Goal: Information Seeking & Learning: Get advice/opinions

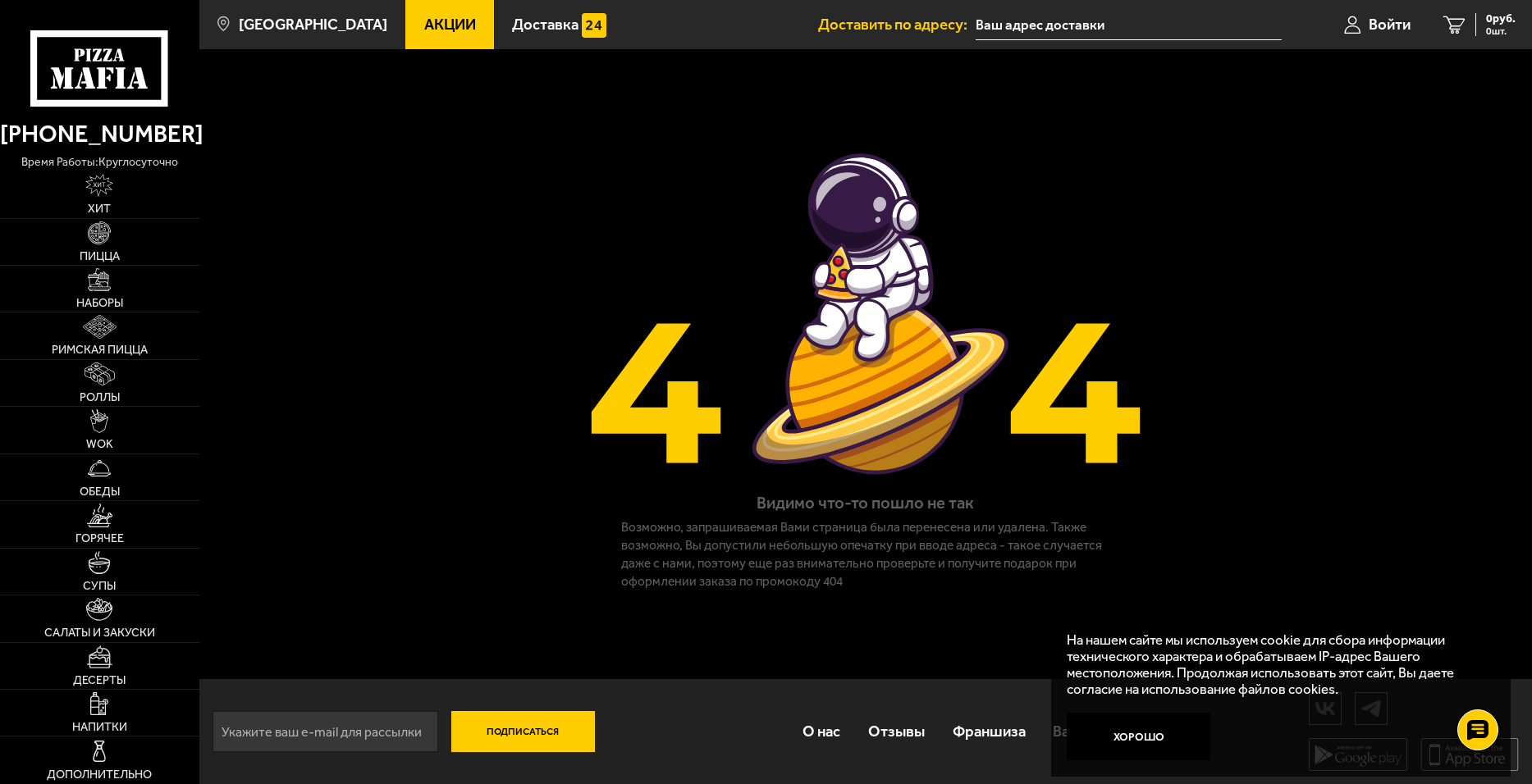
scroll to position [1, 0]
click at [857, 750] on link "Отзывы" at bounding box center [896, 730] width 85 height 52
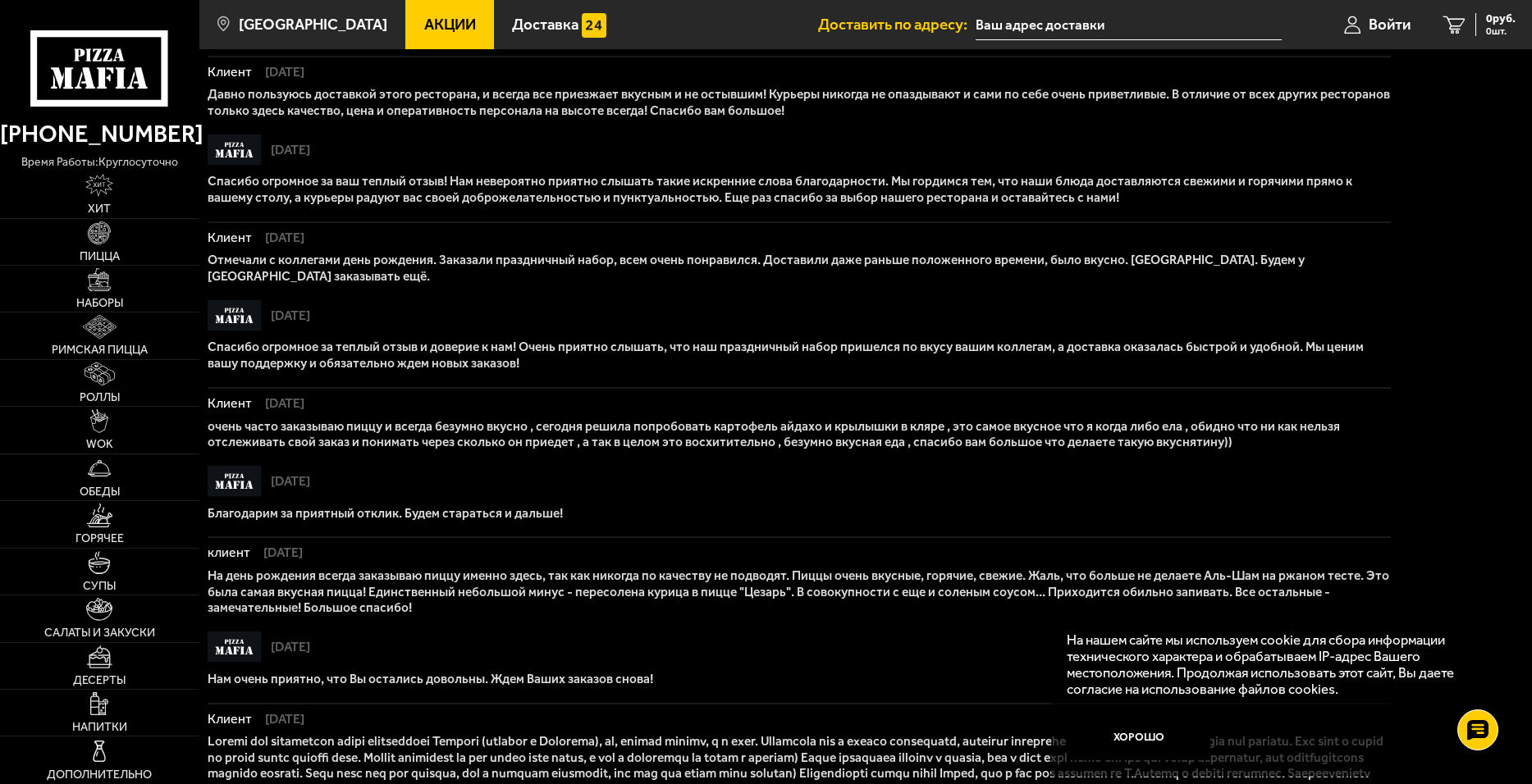
scroll to position [1067, 0]
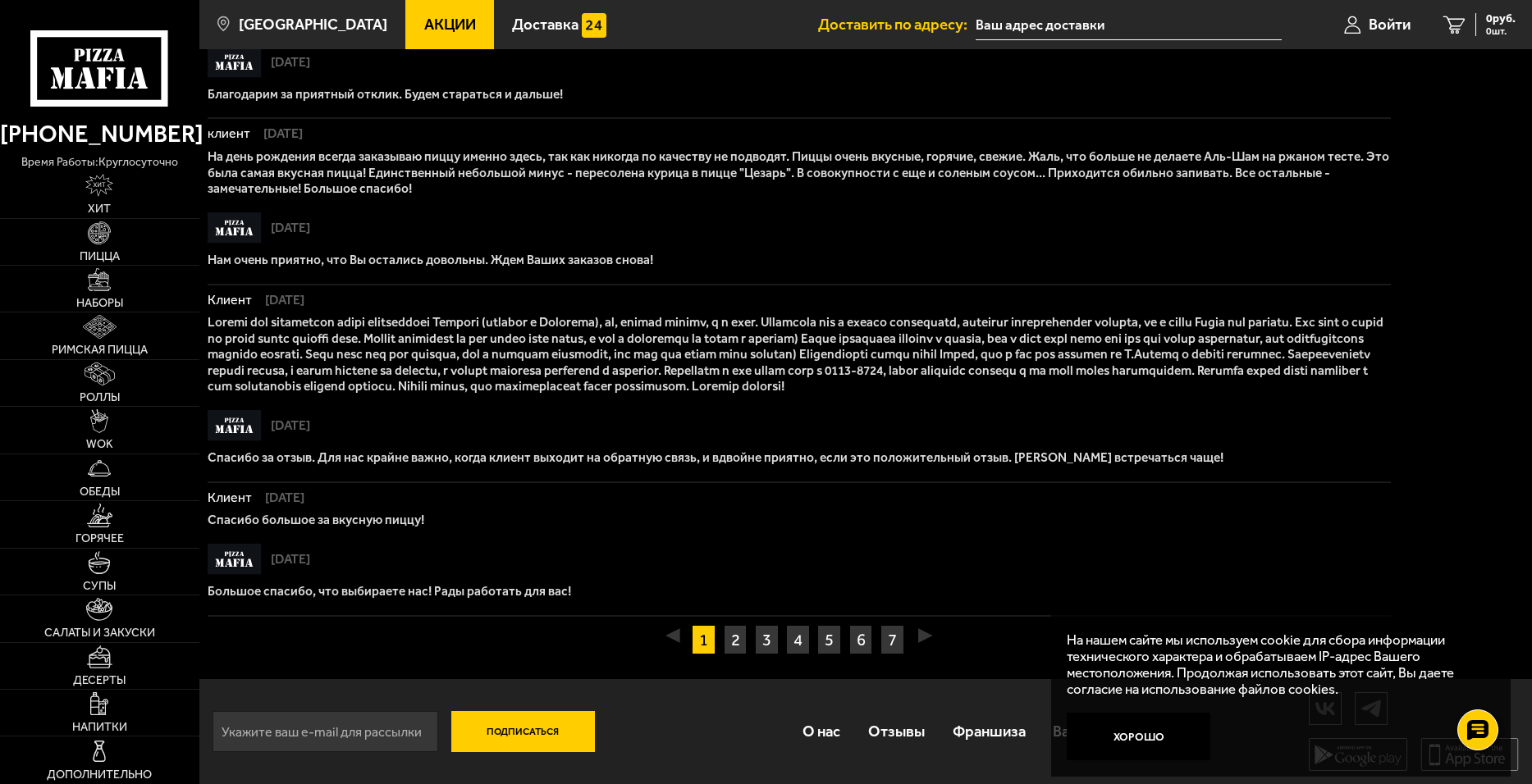
click at [1112, 22] on input "text" at bounding box center [1129, 25] width 306 height 30
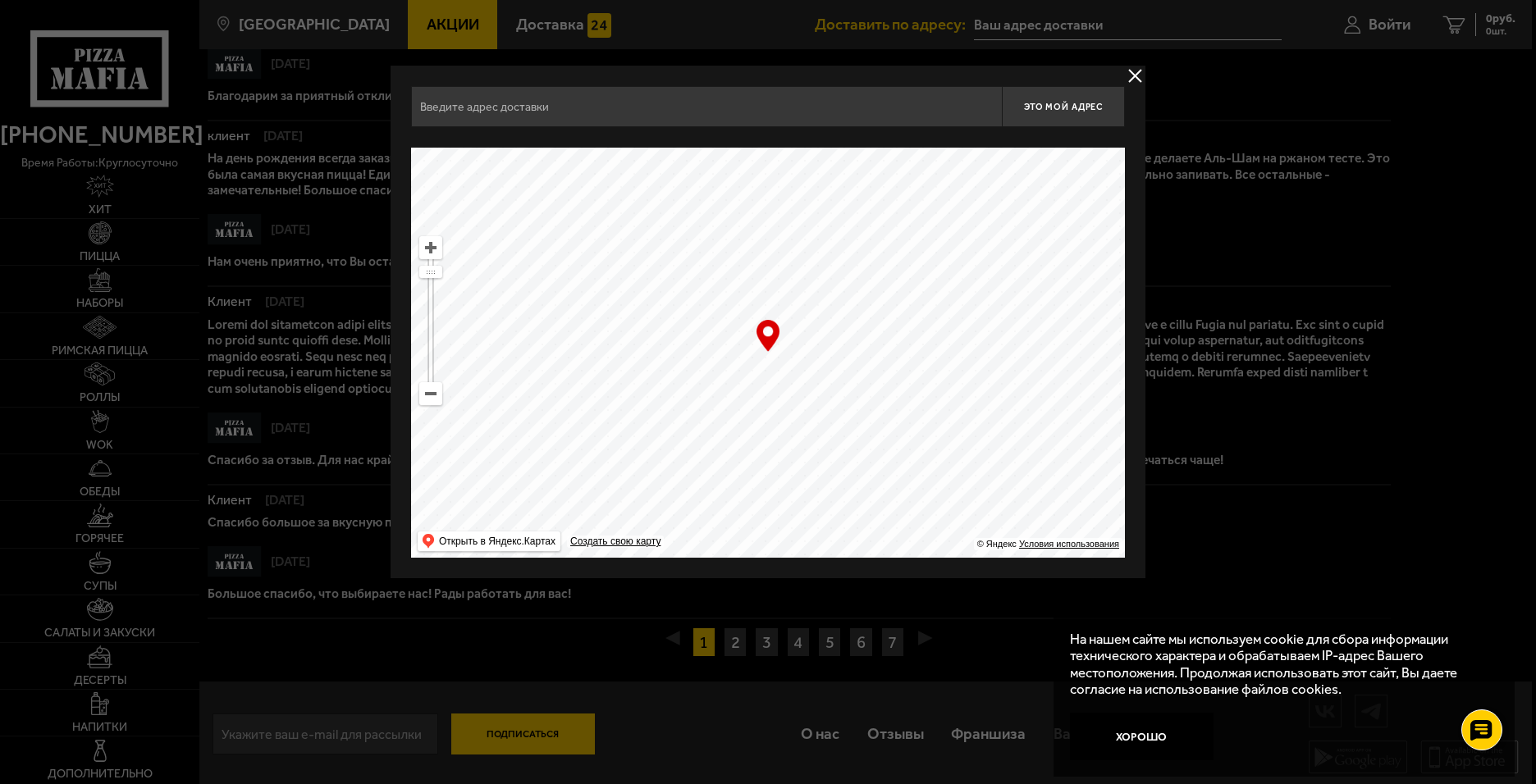
click at [1531, 626] on div at bounding box center [768, 392] width 1536 height 784
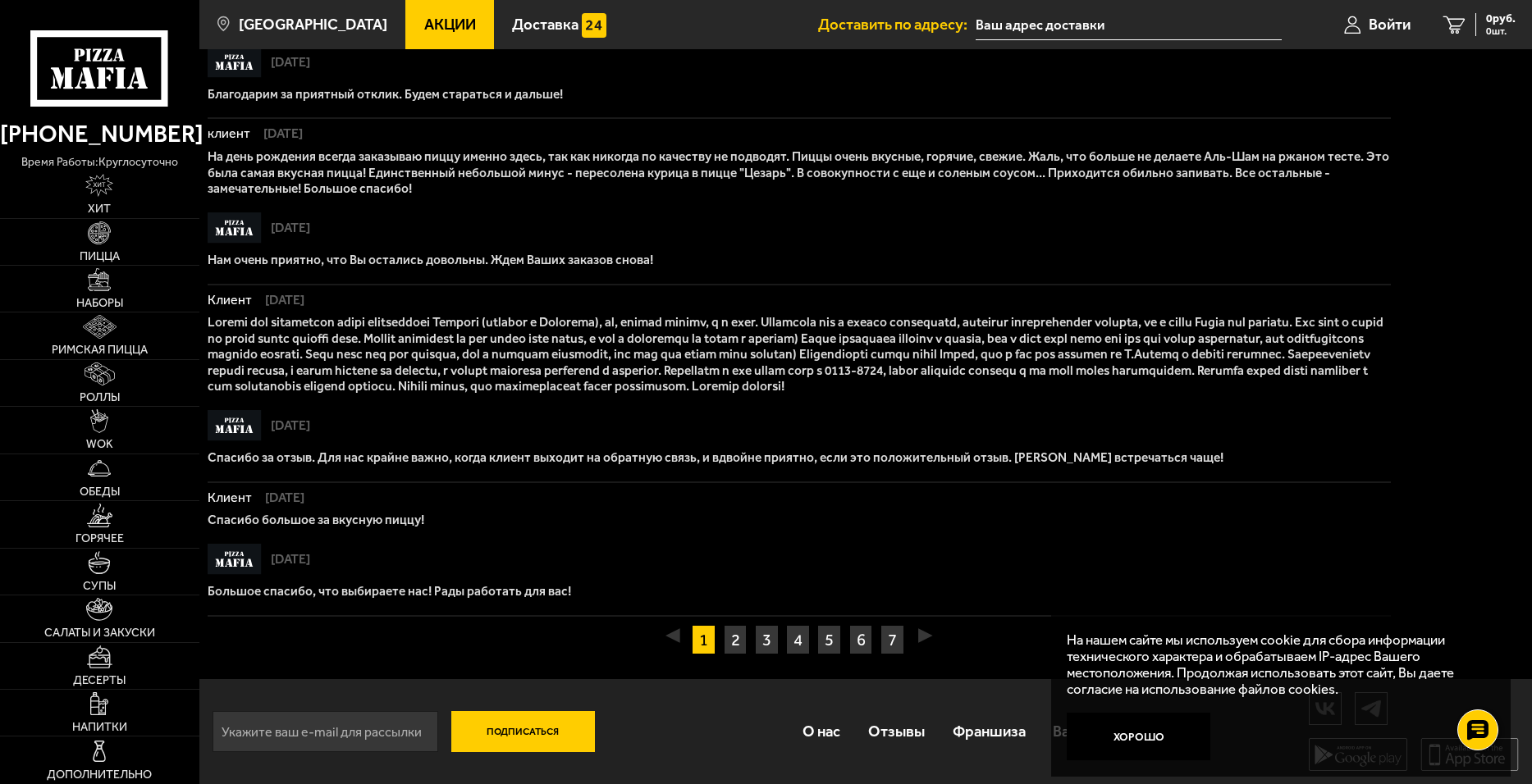
click at [1121, 20] on input "text" at bounding box center [1129, 25] width 306 height 30
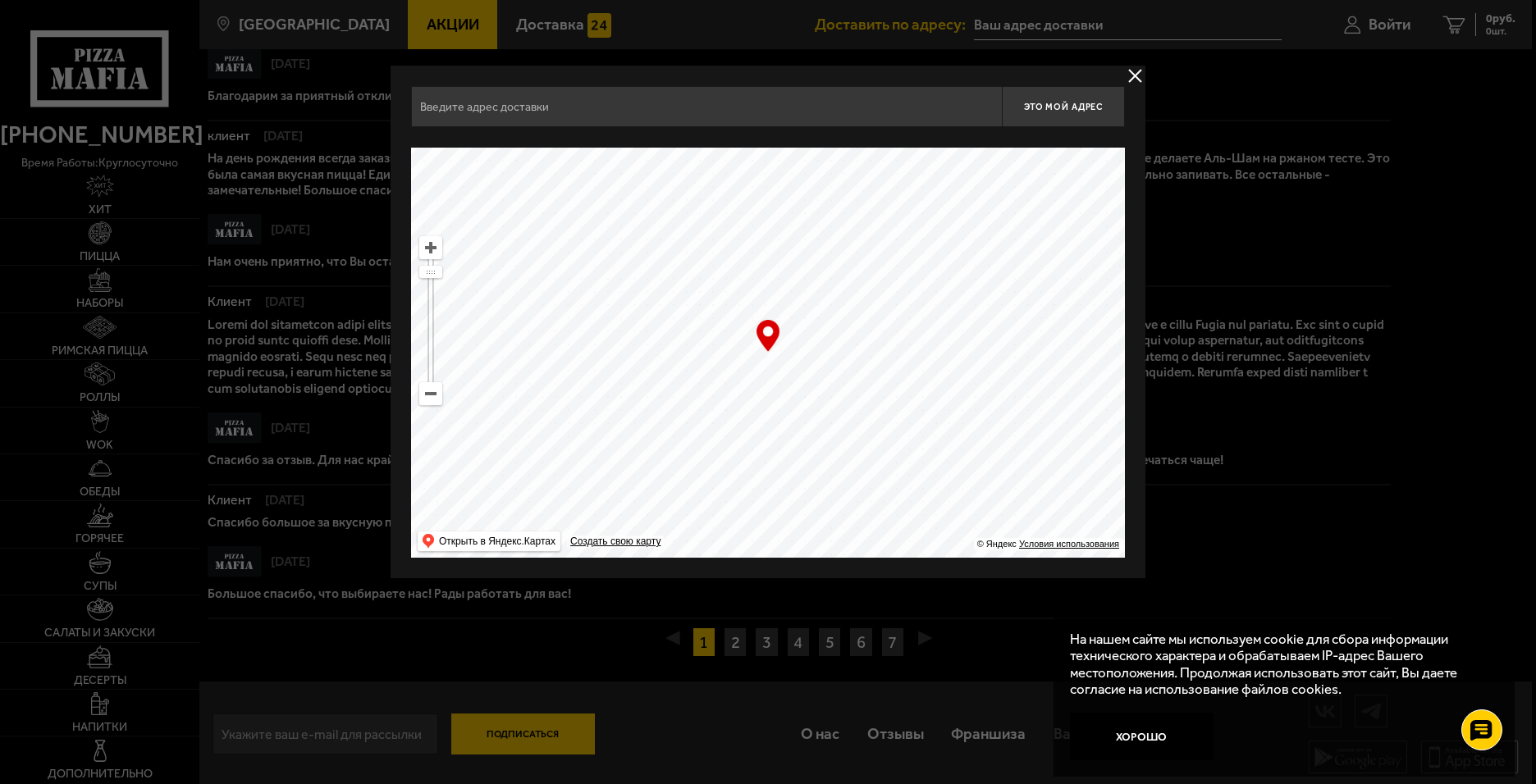
click at [540, 733] on div at bounding box center [768, 392] width 1536 height 784
